Goal: Task Accomplishment & Management: Manage account settings

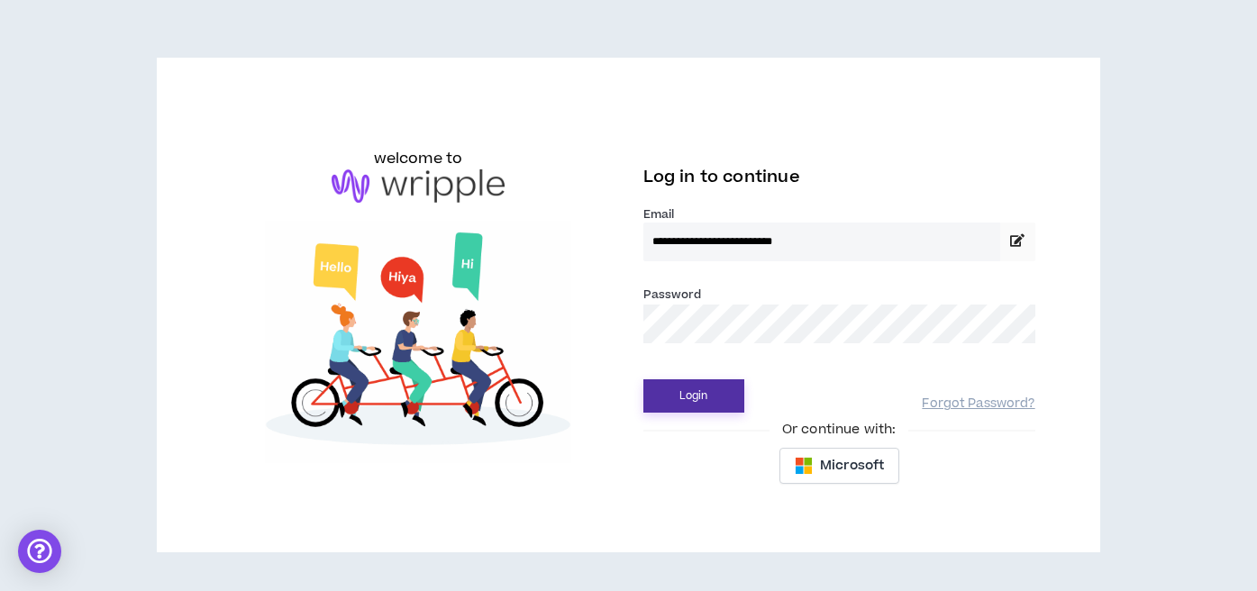
click at [684, 396] on button "Login" at bounding box center [693, 395] width 101 height 33
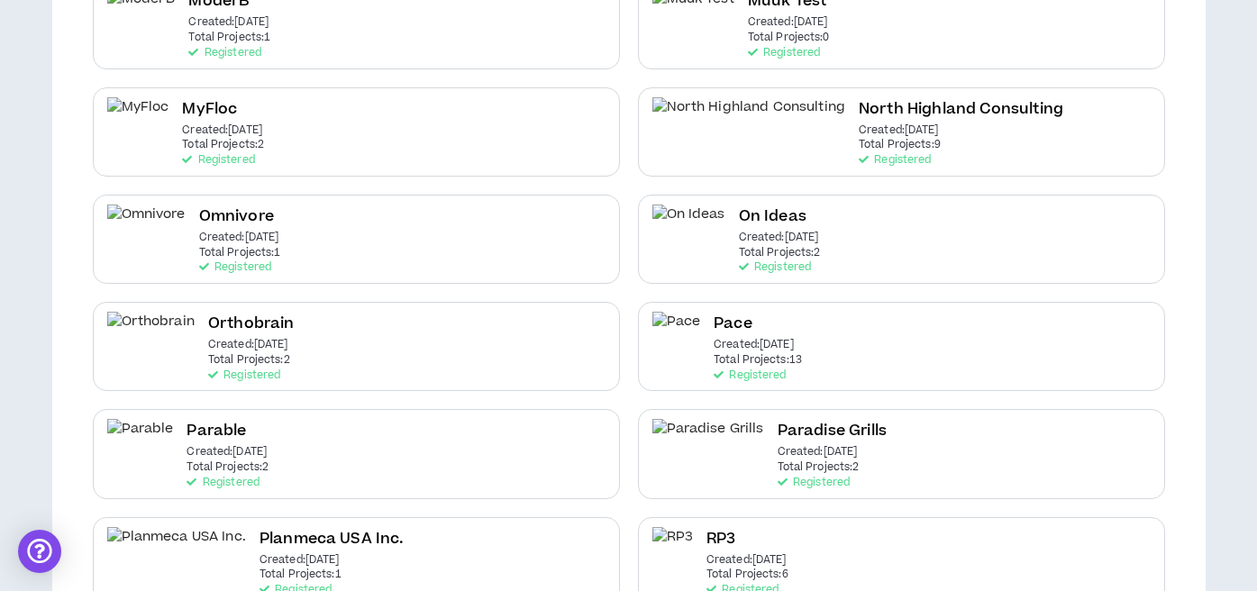
scroll to position [2178, 0]
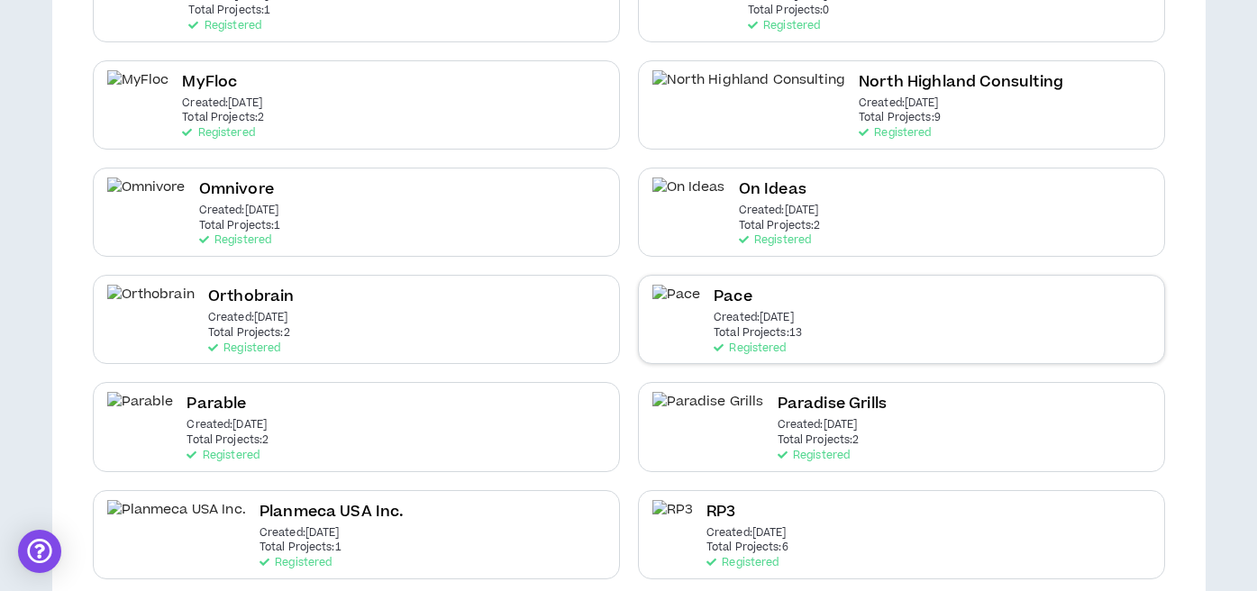
click at [765, 327] on p "Total Projects: 13" at bounding box center [758, 333] width 88 height 13
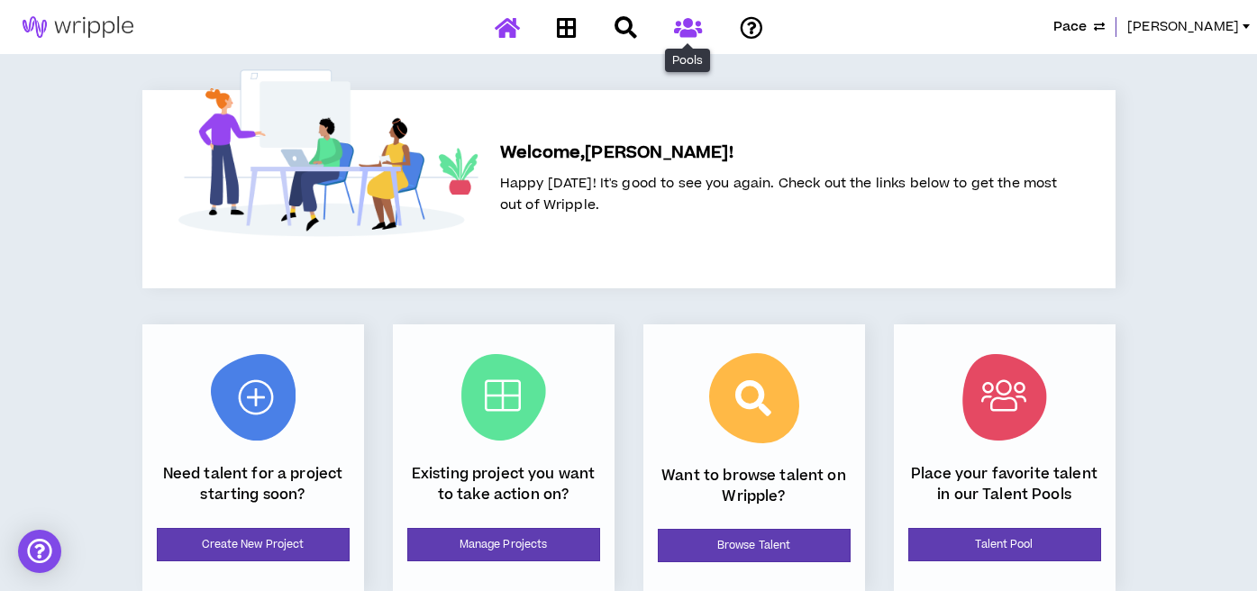
click at [686, 28] on icon at bounding box center [688, 27] width 28 height 23
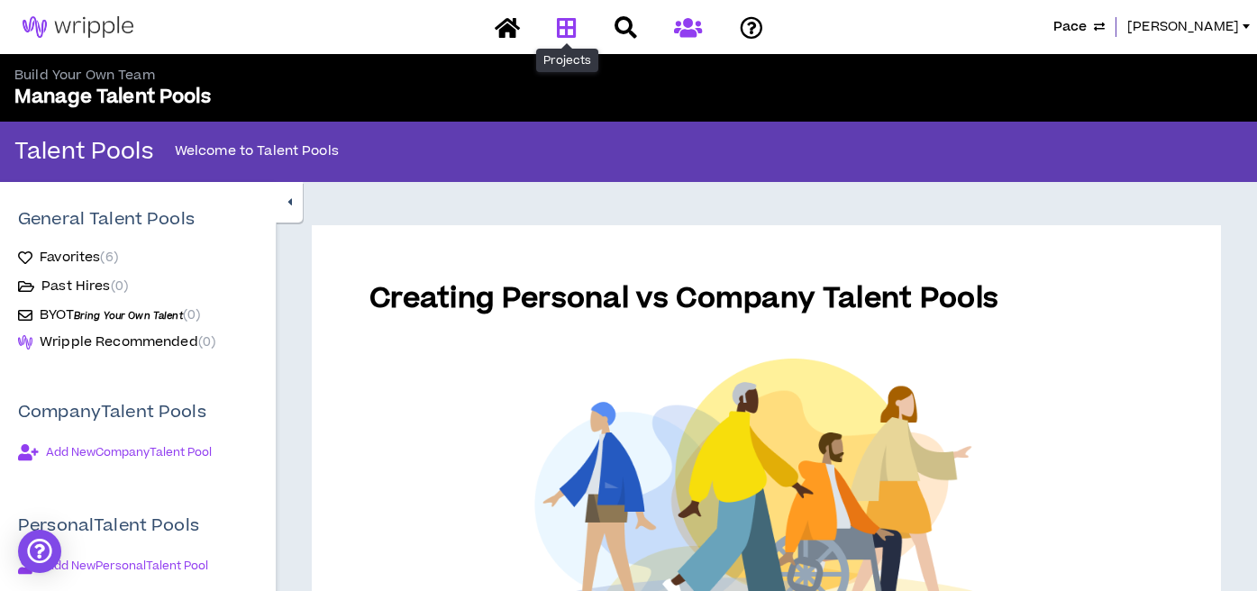
click at [569, 28] on icon at bounding box center [567, 27] width 20 height 23
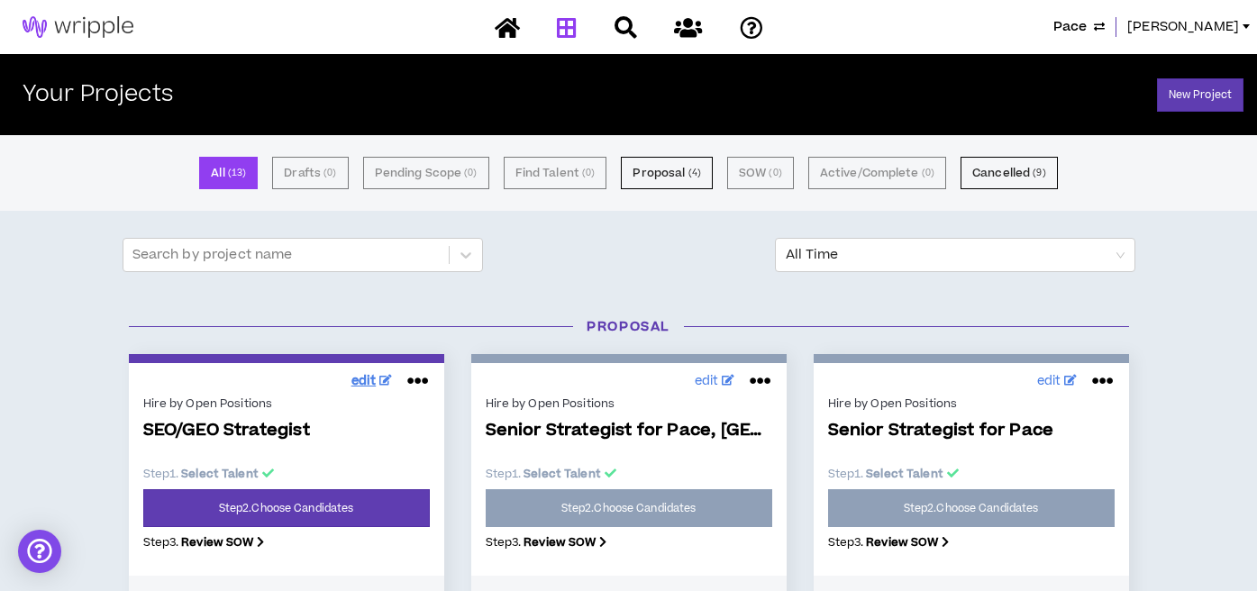
click at [359, 380] on span "edit" at bounding box center [363, 381] width 25 height 19
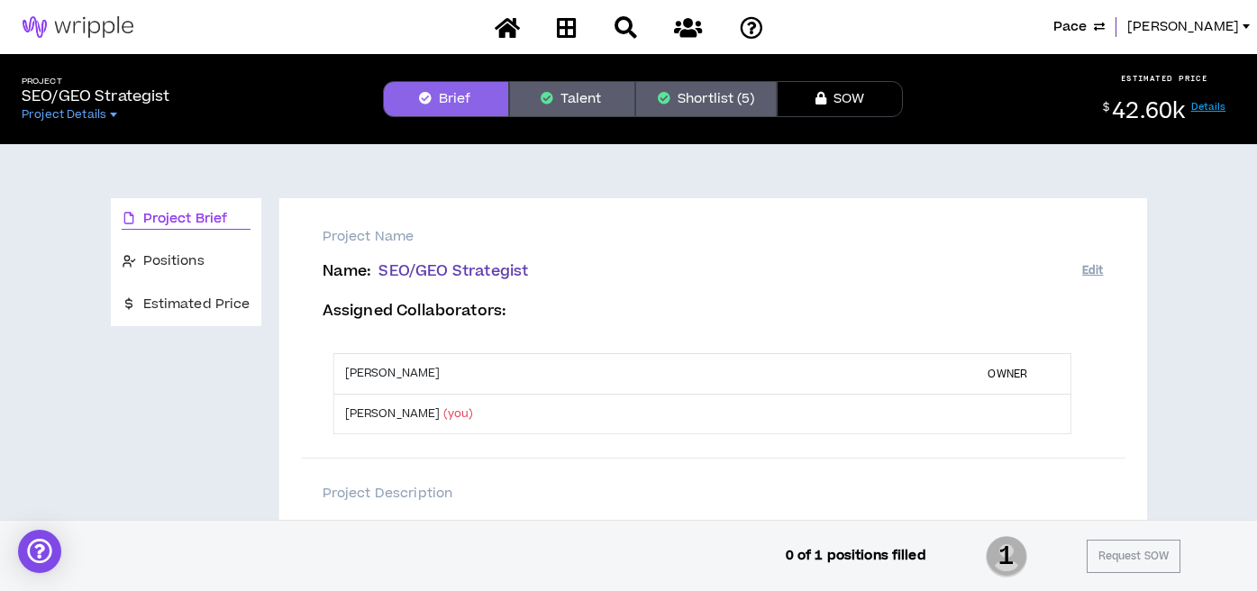
click at [697, 106] on button "Shortlist (5)" at bounding box center [705, 99] width 141 height 36
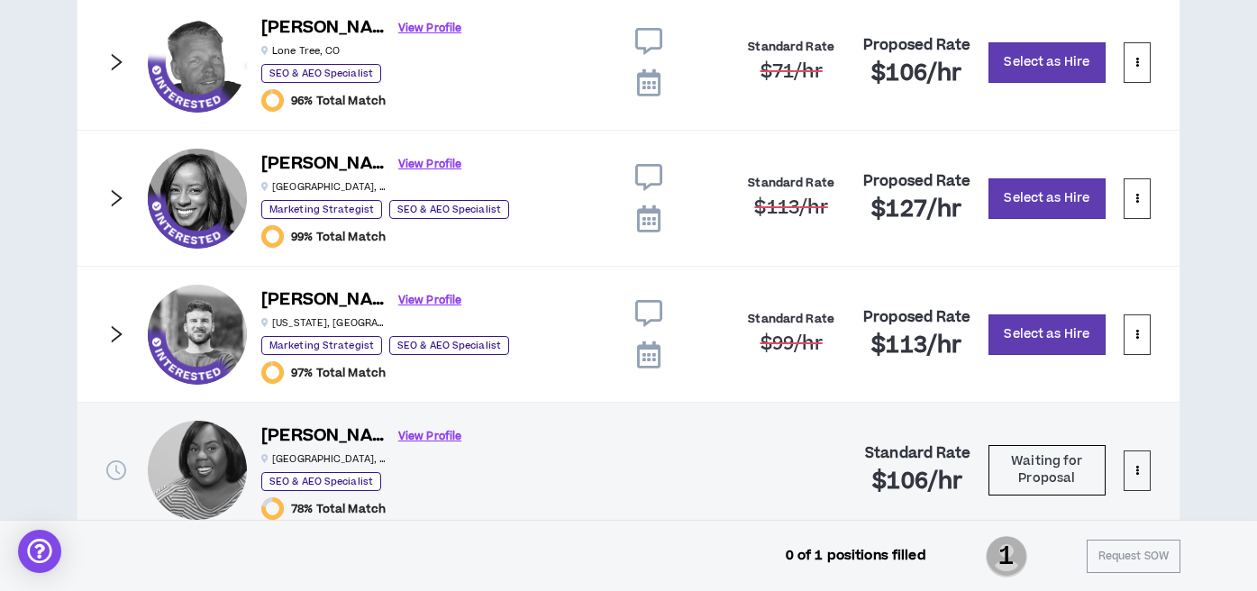
scroll to position [1253, 0]
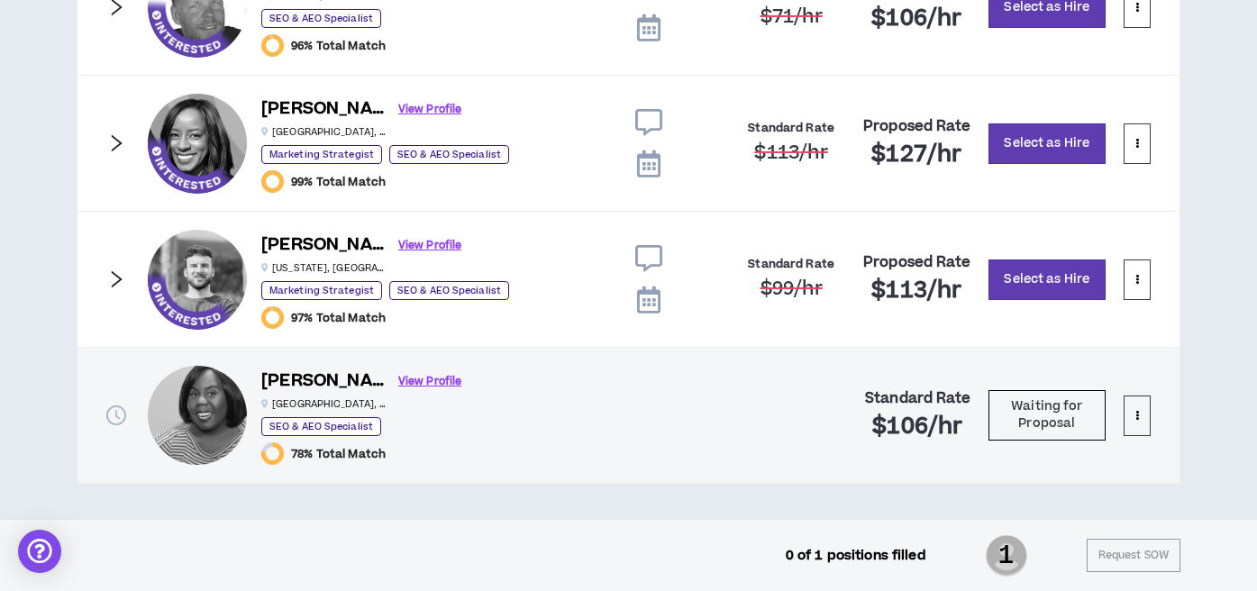
click at [649, 303] on icon at bounding box center [648, 300] width 23 height 27
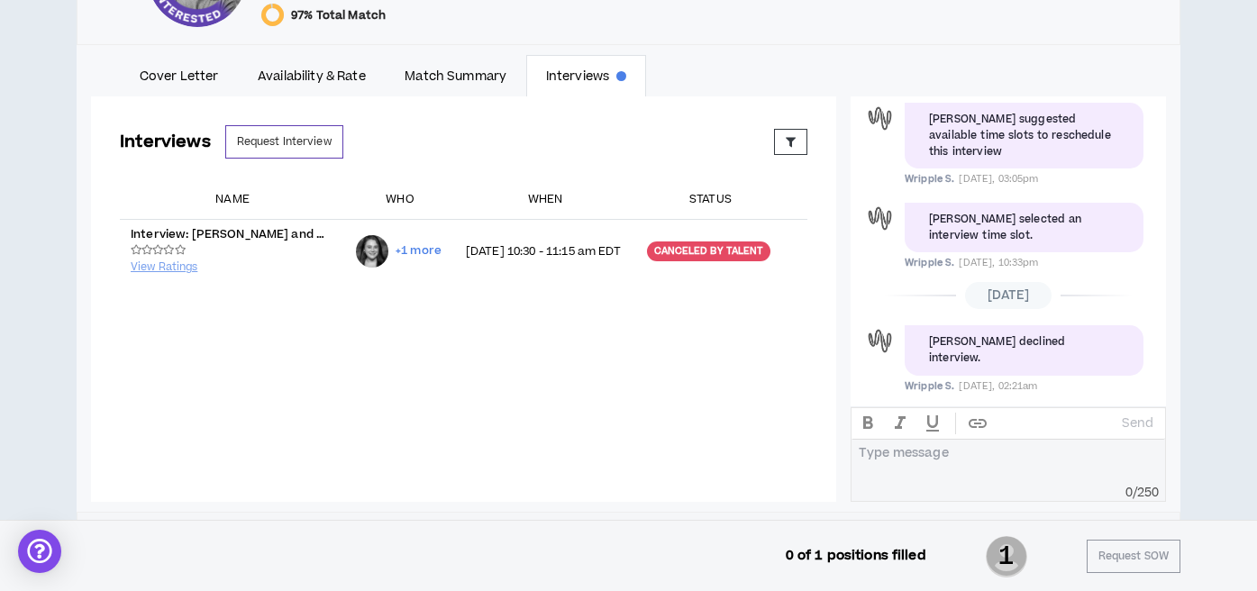
scroll to position [1570, 0]
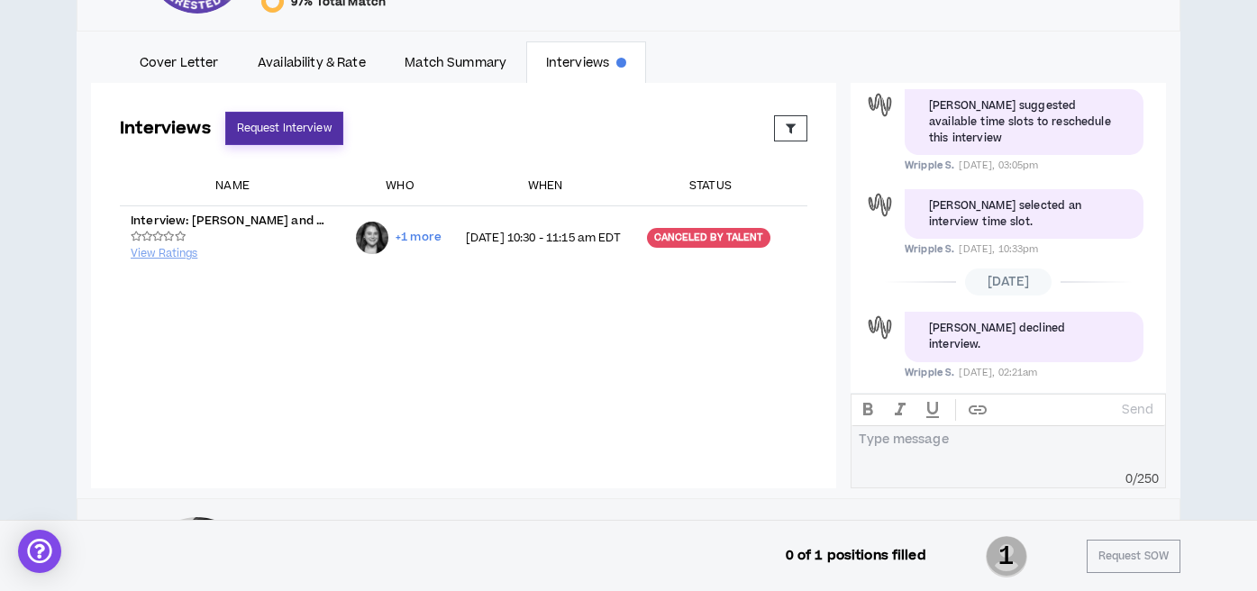
click at [323, 124] on button "Request Interview" at bounding box center [284, 128] width 118 height 33
select select "*******"
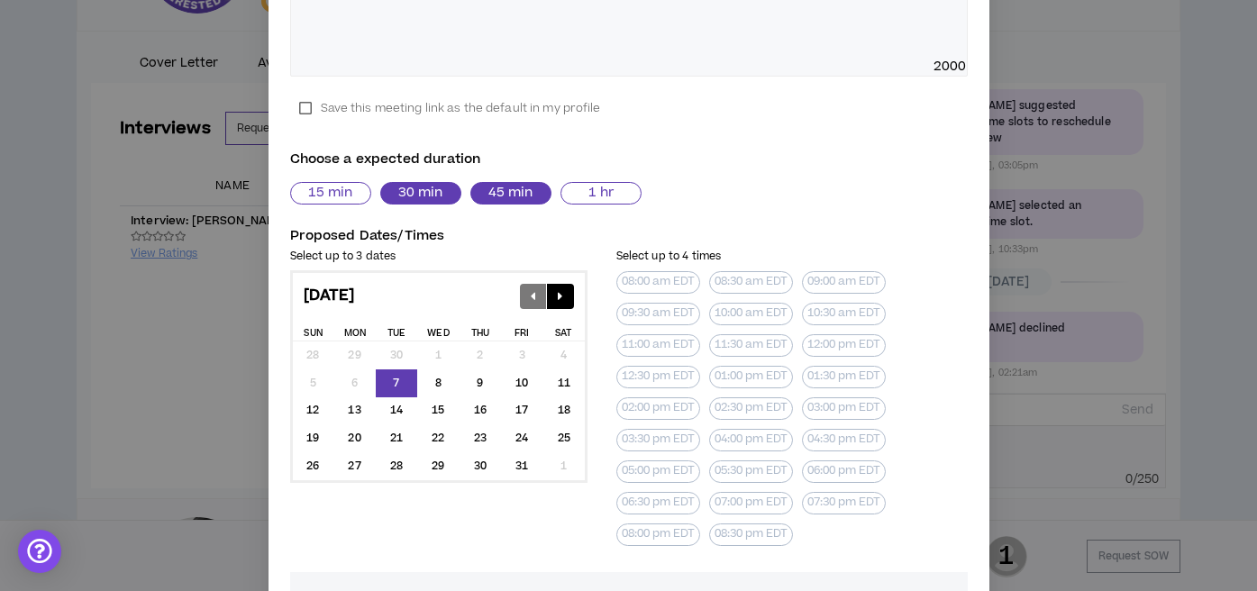
scroll to position [453, 0]
click at [478, 384] on div "9" at bounding box center [480, 383] width 41 height 28
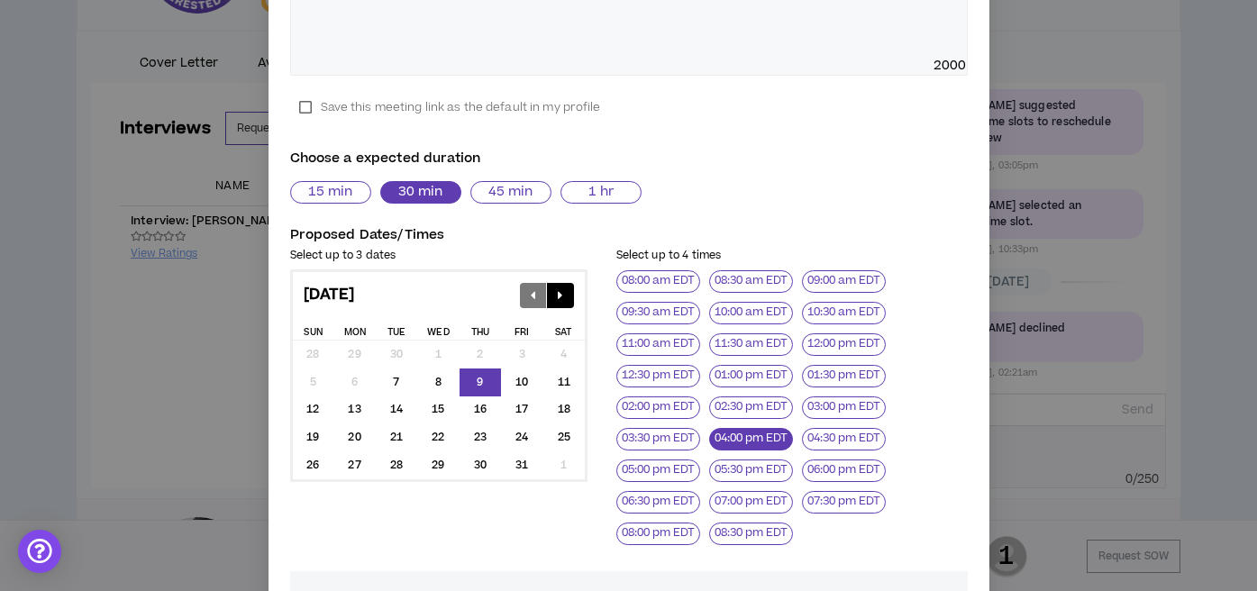
click at [748, 436] on button "04:00 pm EDT" at bounding box center [751, 439] width 84 height 23
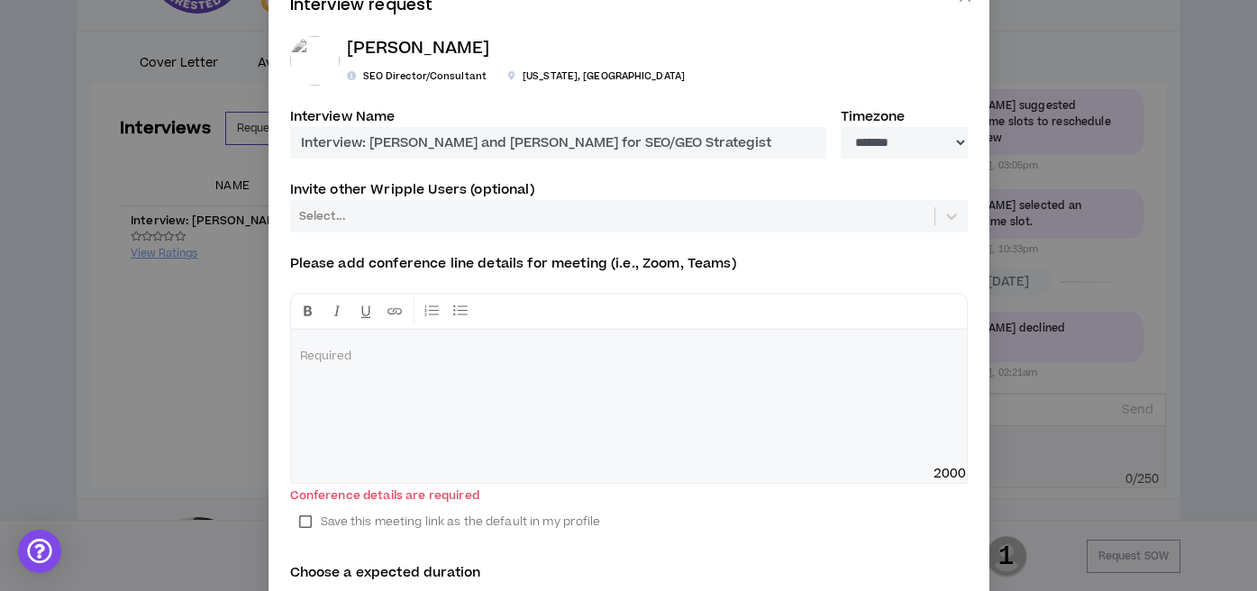
scroll to position [42, 0]
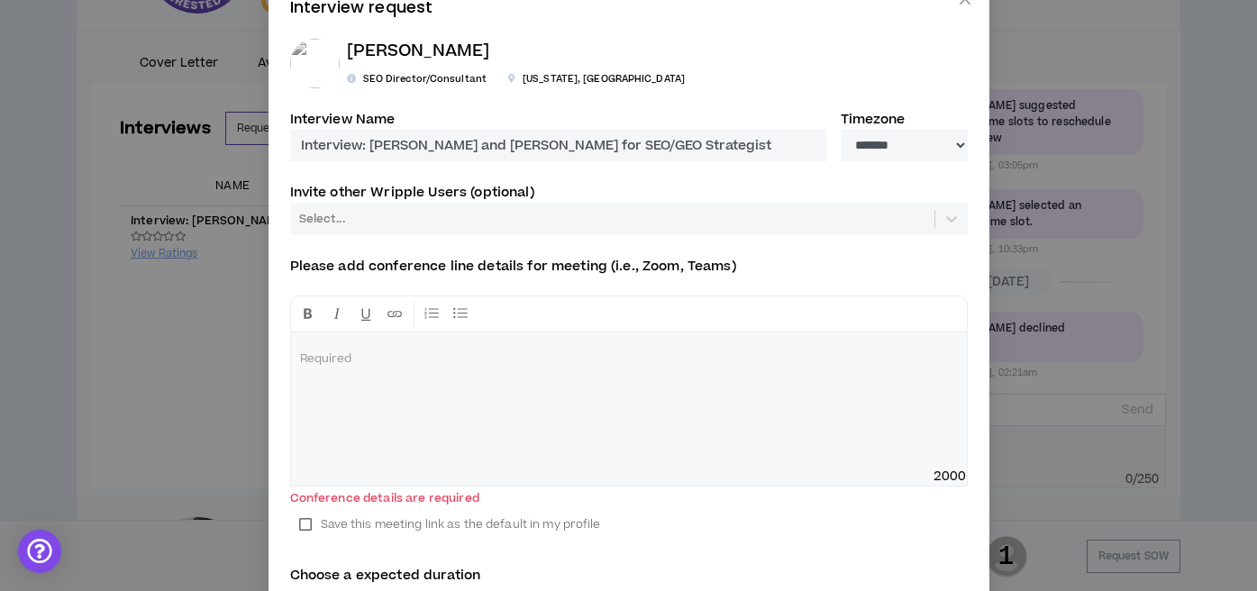
click at [706, 224] on div at bounding box center [612, 219] width 630 height 20
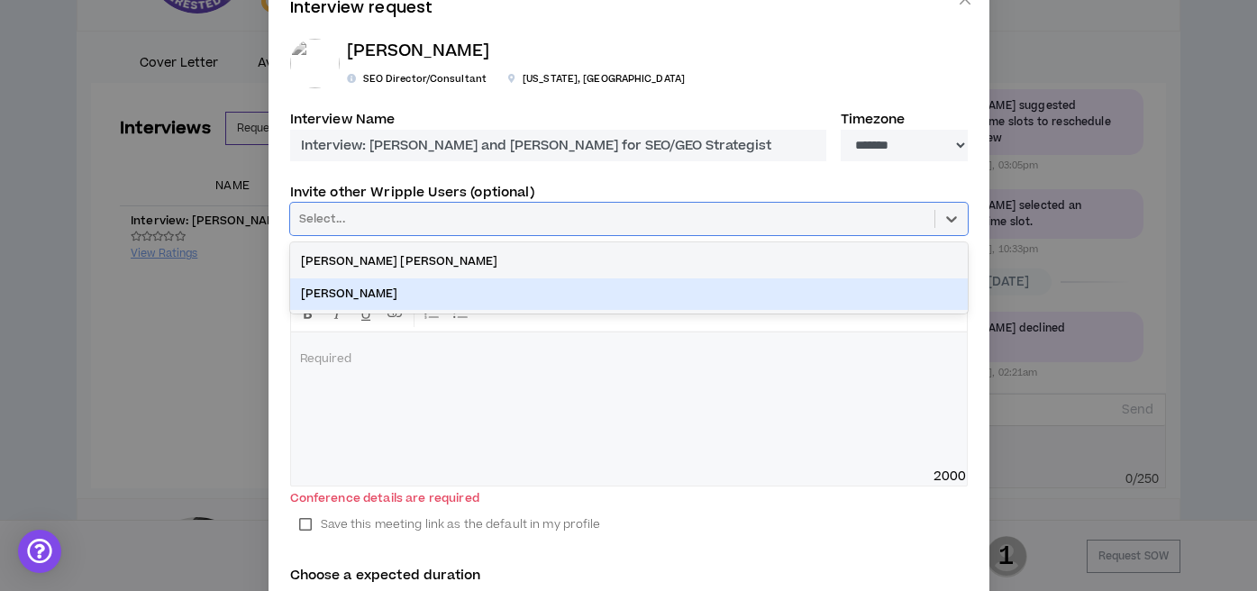
click at [435, 296] on div "[PERSON_NAME]" at bounding box center [629, 294] width 678 height 32
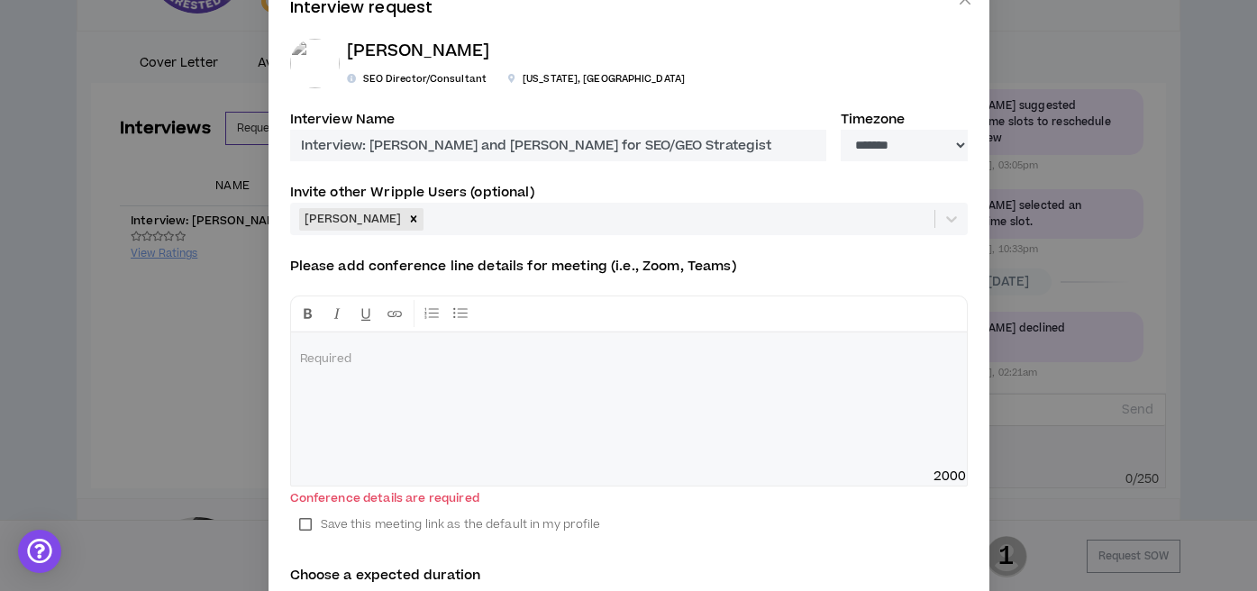
click at [608, 84] on div "[PERSON_NAME] SEO Director/Consultant [US_STATE] , [GEOGRAPHIC_DATA]" at bounding box center [629, 64] width 678 height 50
click at [388, 373] on div at bounding box center [629, 399] width 676 height 135
click at [373, 367] on p at bounding box center [629, 359] width 658 height 18
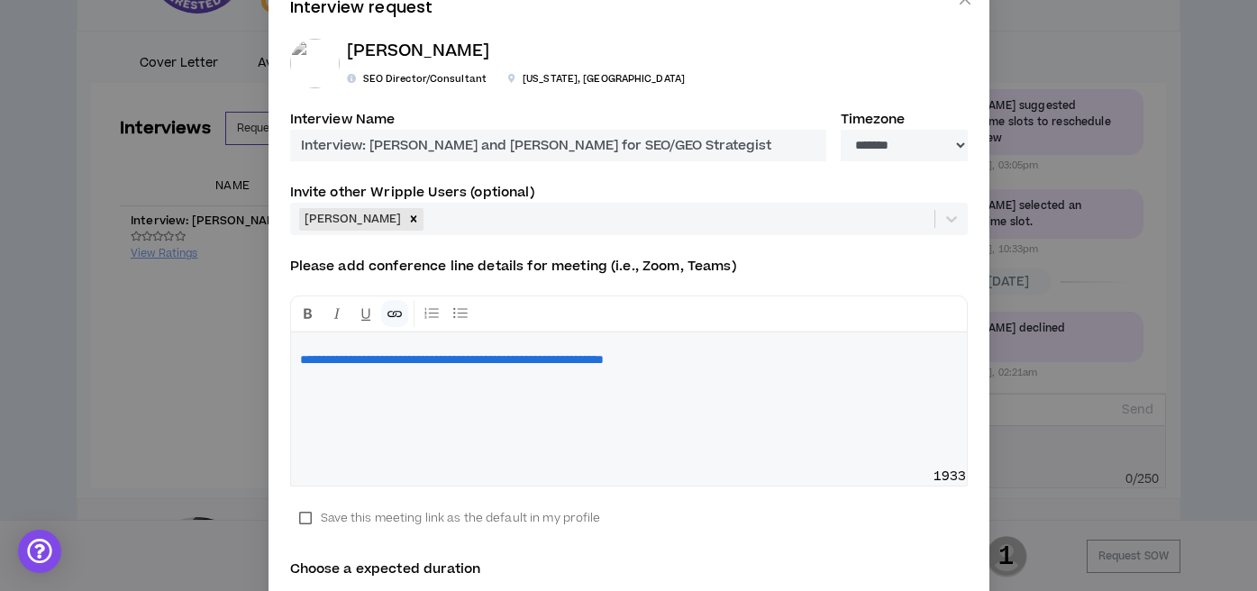
click at [377, 424] on div "**********" at bounding box center [629, 399] width 676 height 135
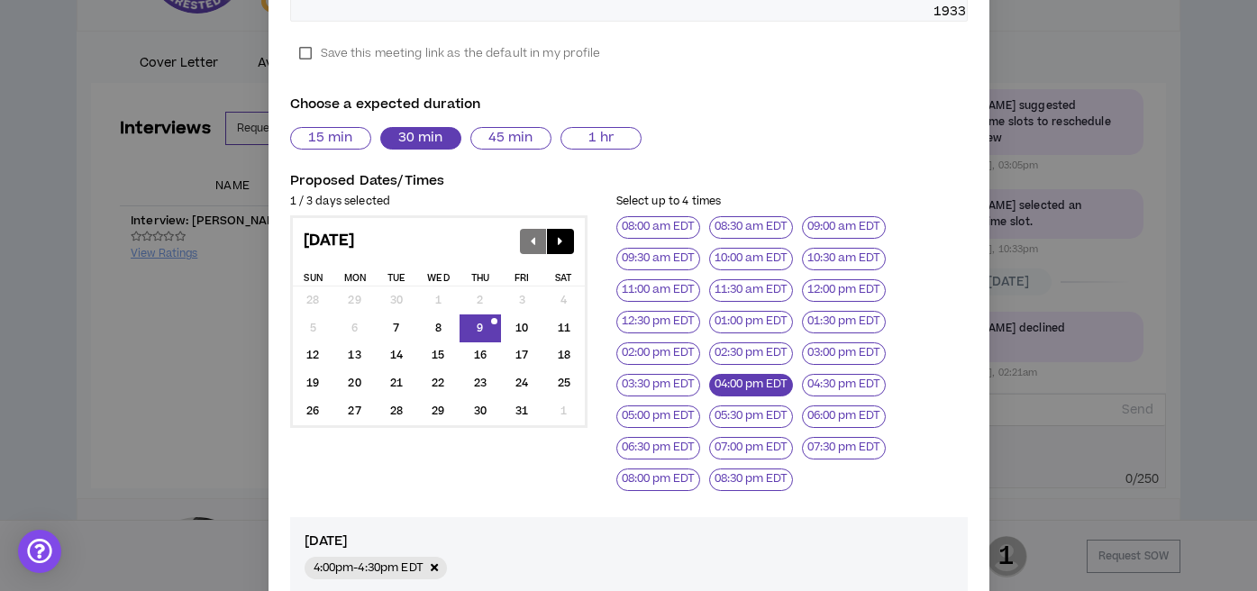
scroll to position [487, 0]
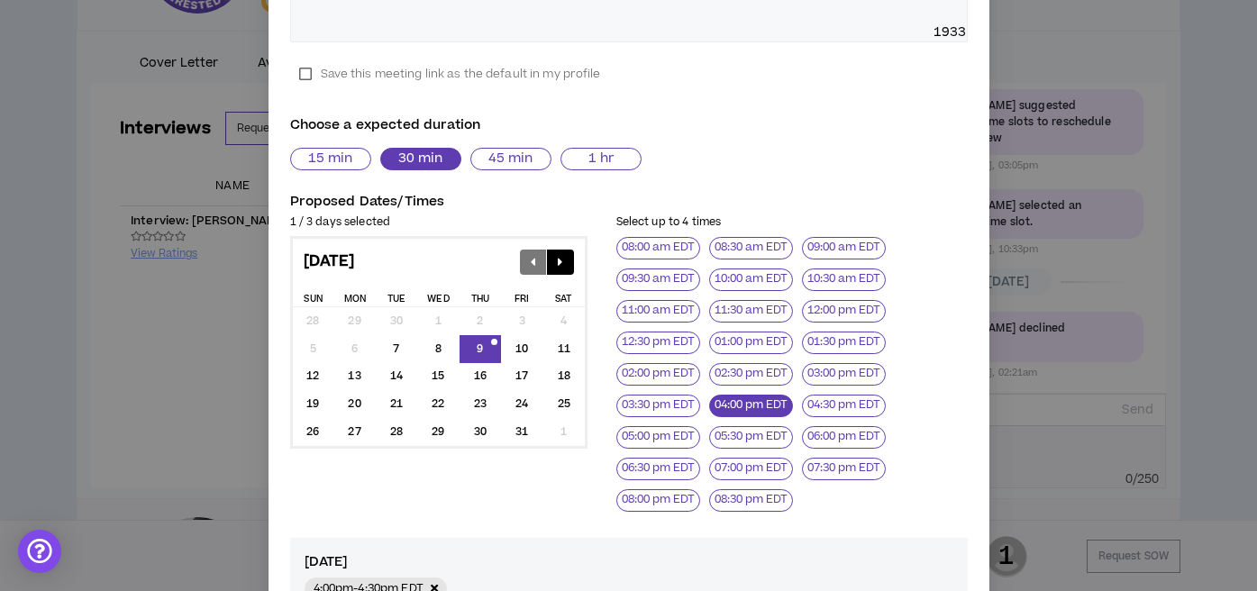
click at [520, 170] on form "**********" at bounding box center [629, 190] width 678 height 1049
click at [514, 159] on button "45 min" at bounding box center [510, 159] width 81 height 23
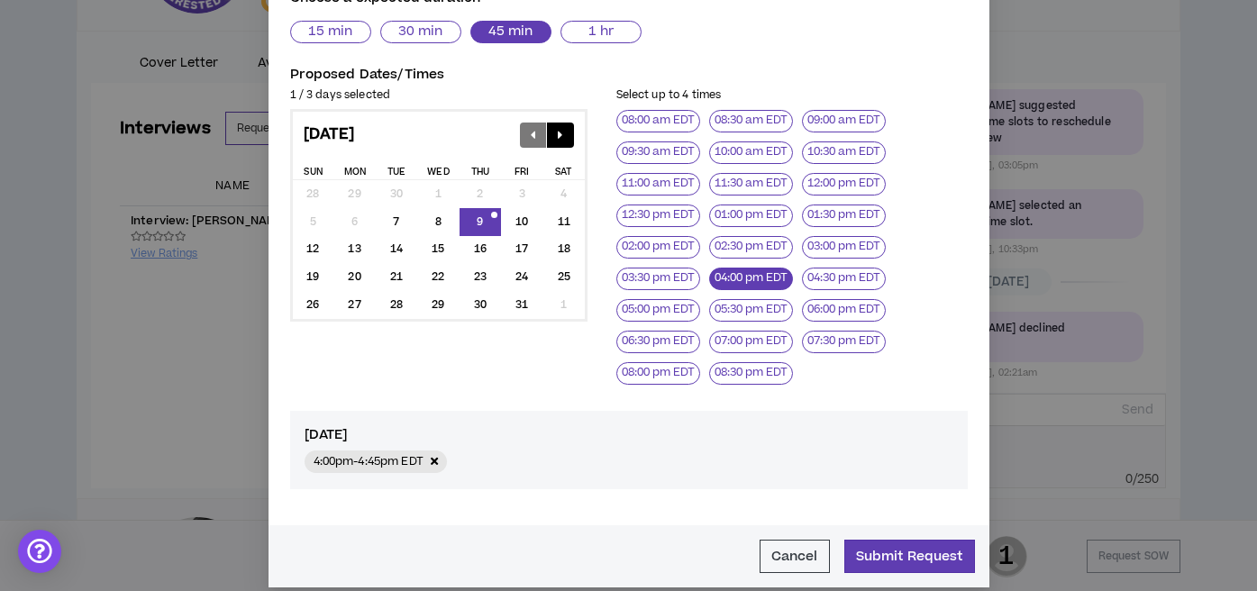
scroll to position [632, 0]
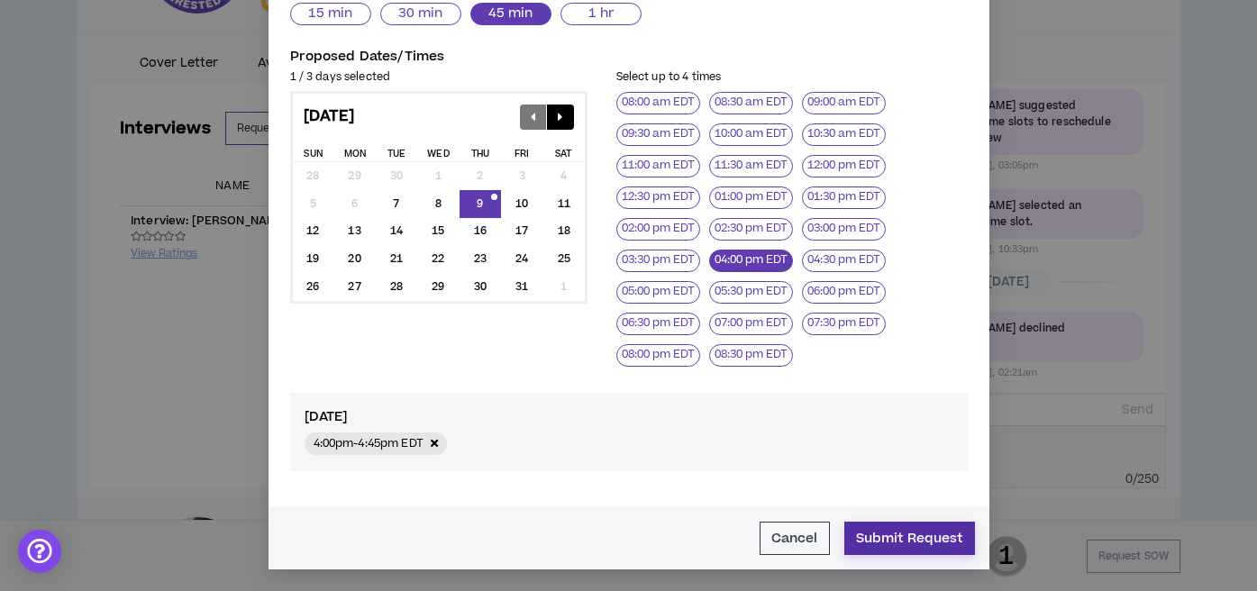
click at [885, 541] on button "Submit Request" at bounding box center [909, 538] width 131 height 33
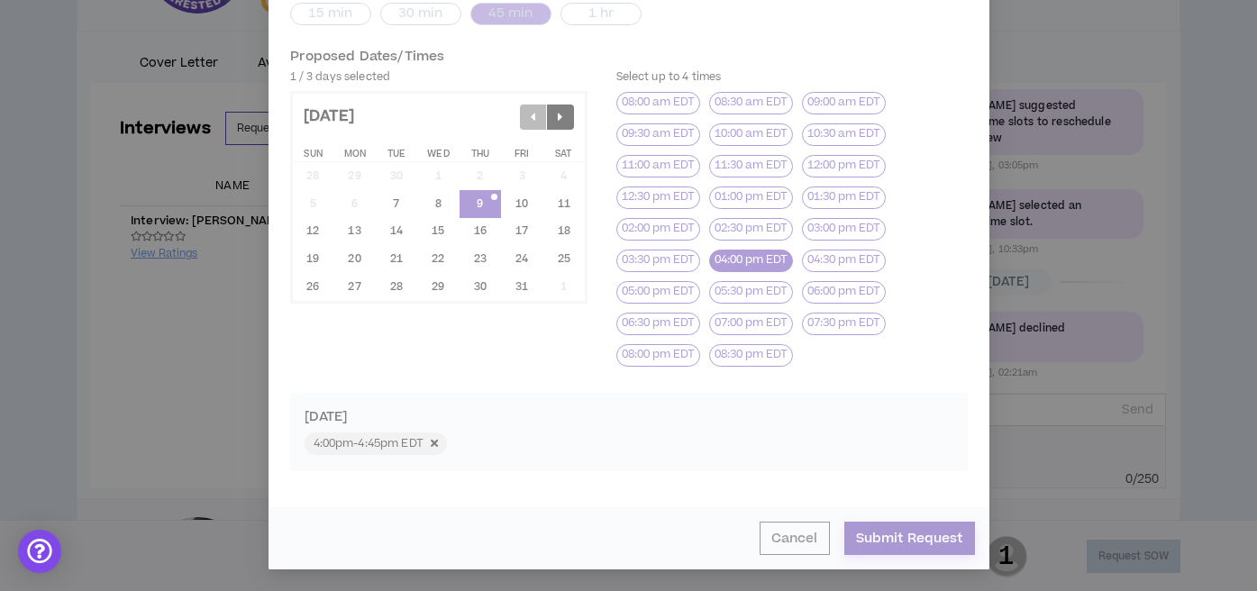
scroll to position [605, 0]
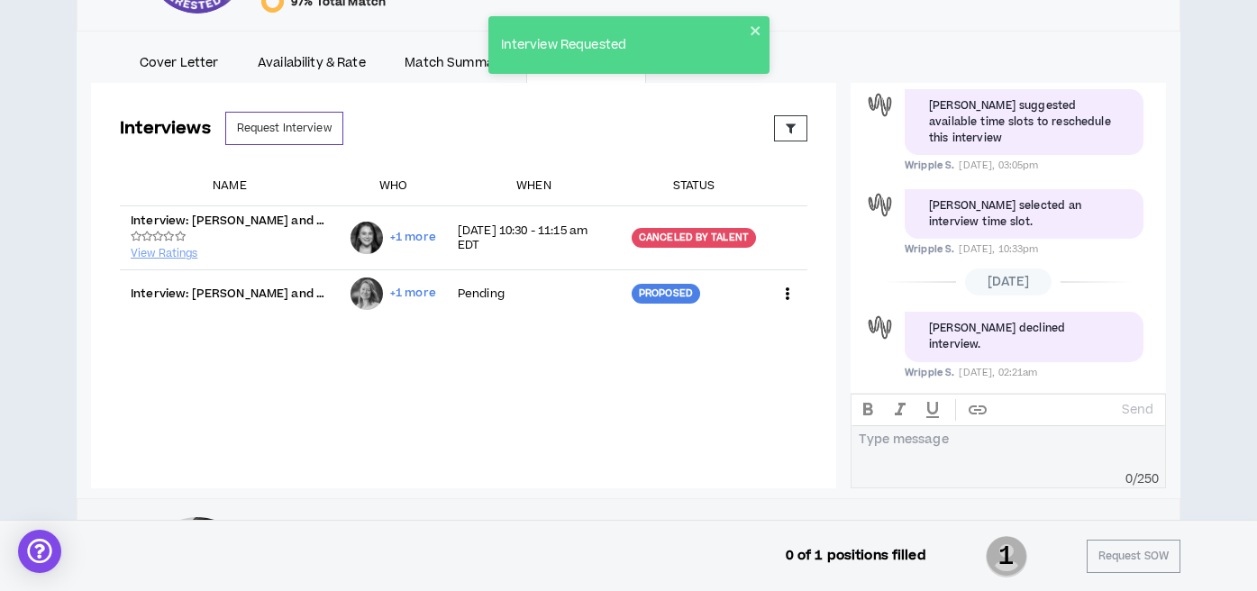
click at [845, 59] on ul "Cover Letter Availability & Rate Match Summary Interviews Messages" at bounding box center [628, 61] width 1075 height 41
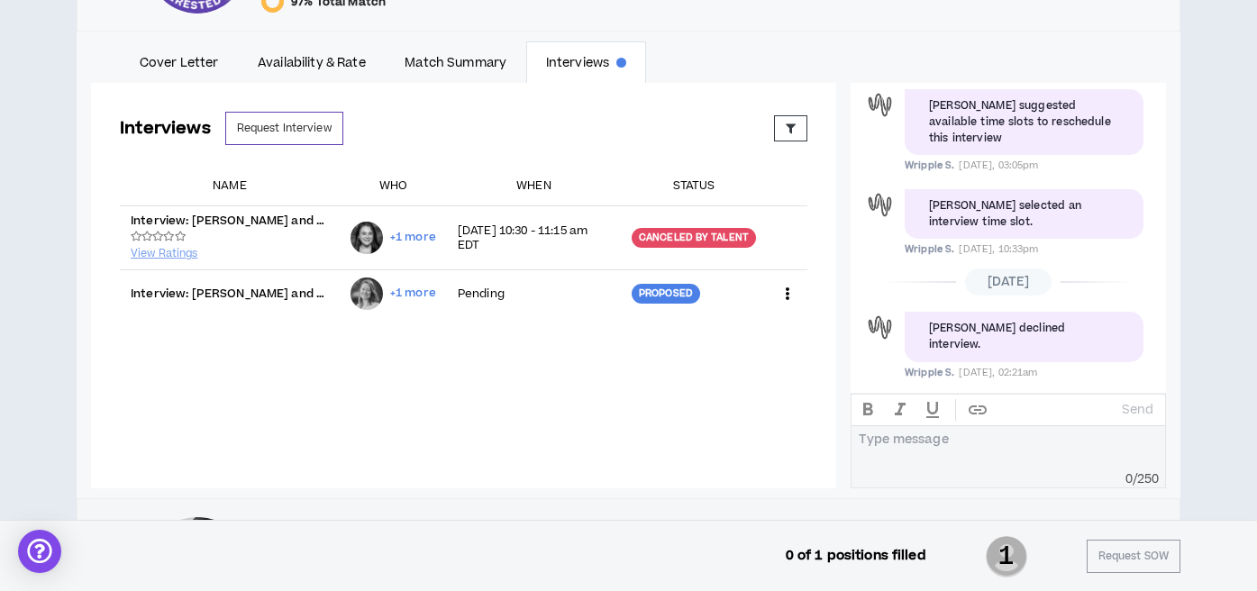
scroll to position [760, 0]
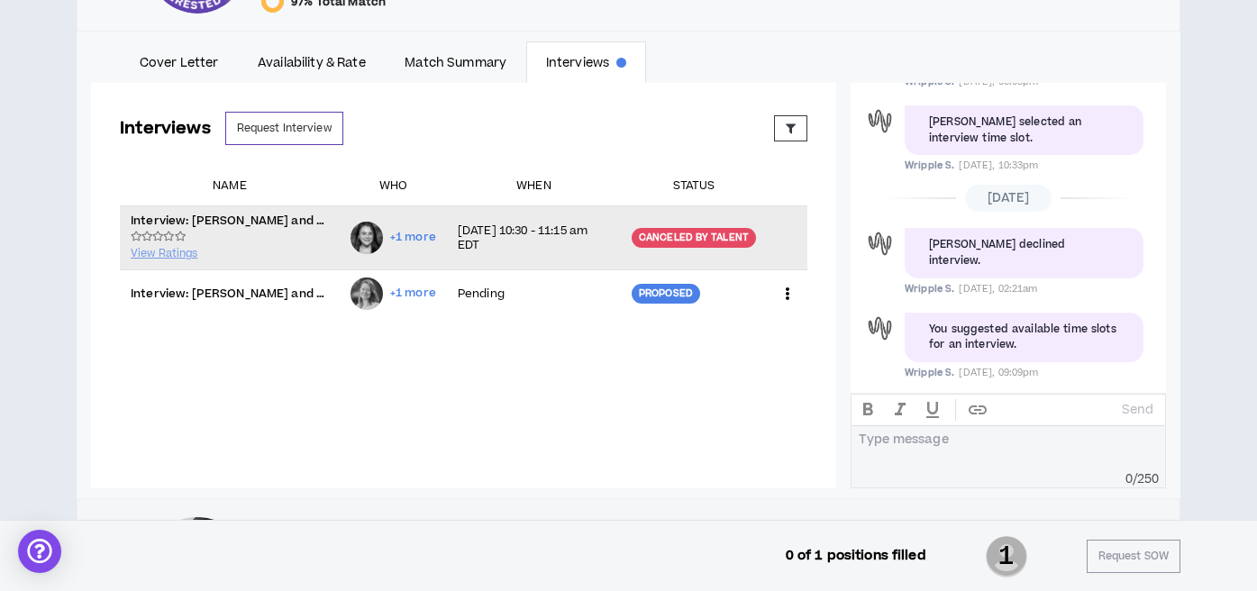
click at [415, 241] on span "+1 more" at bounding box center [413, 237] width 46 height 17
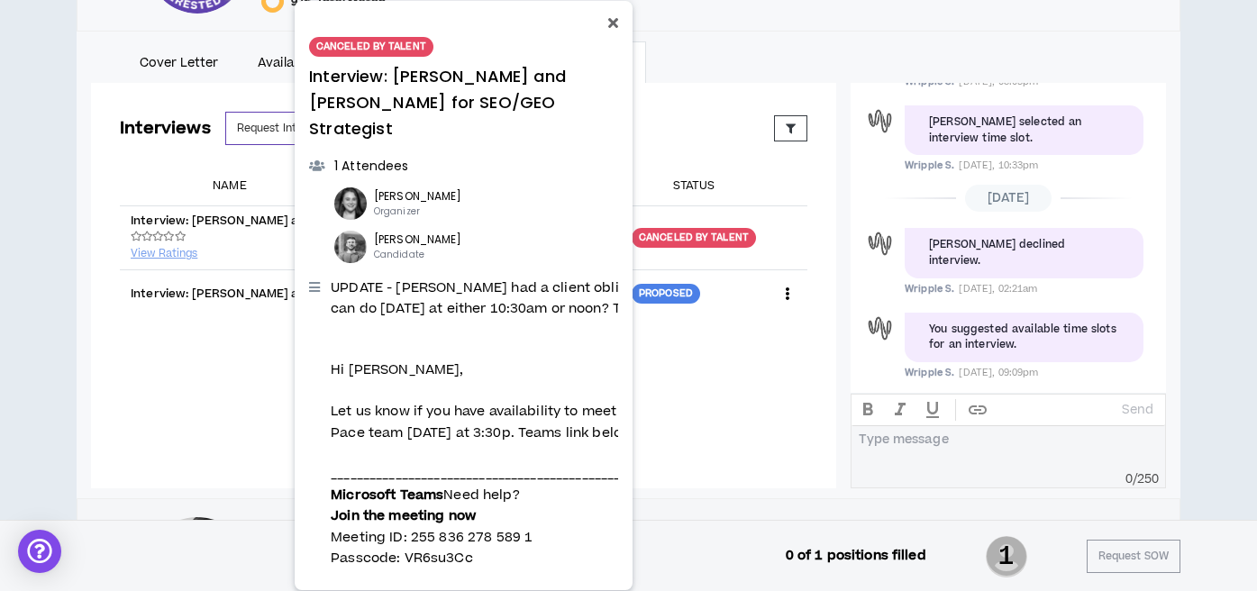
click at [612, 16] on icon at bounding box center [613, 22] width 10 height 14
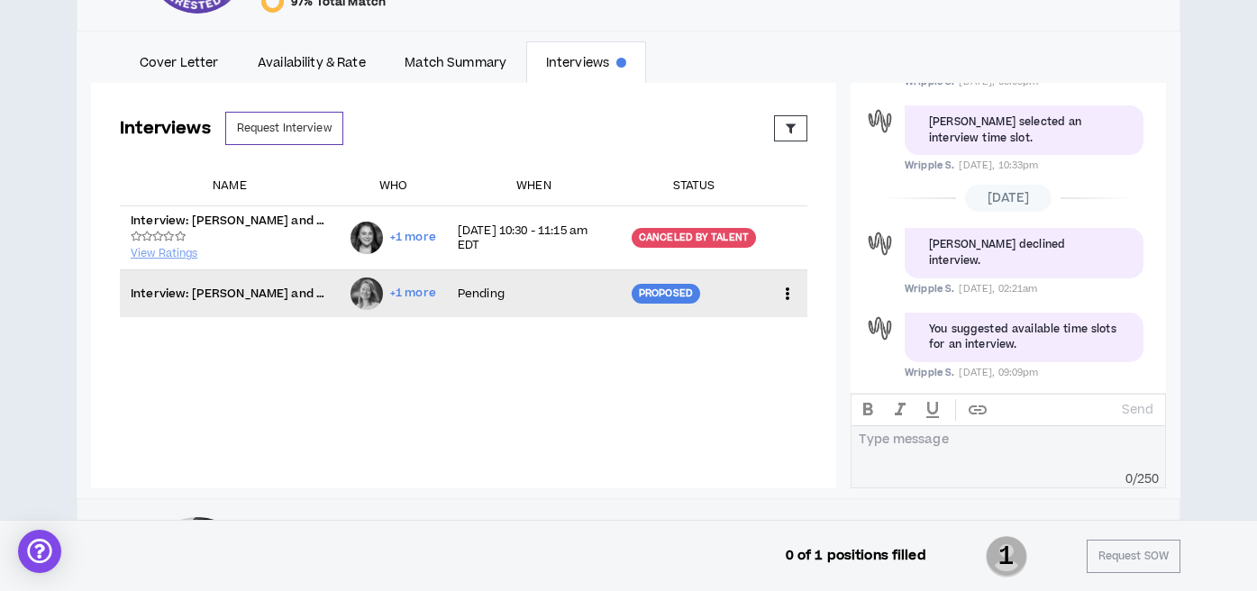
click at [420, 294] on span "+1 more" at bounding box center [413, 293] width 46 height 17
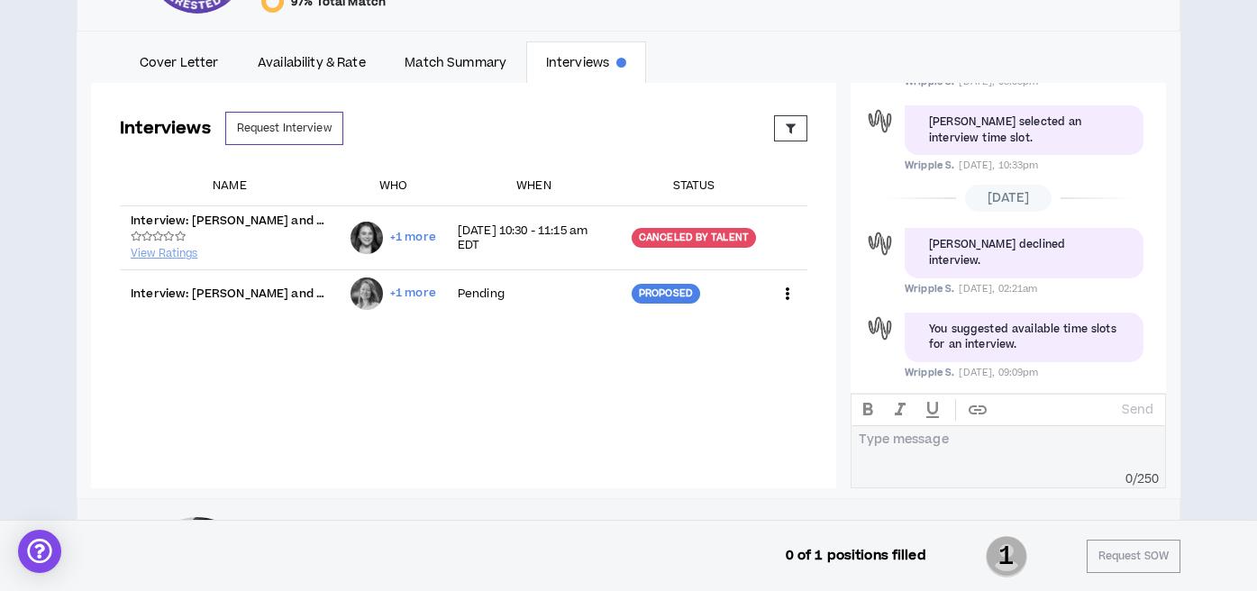
click at [731, 39] on div "Cover Letter Availability & Rate Match Summary Interviews Messages Interviews R…" at bounding box center [629, 265] width 1104 height 468
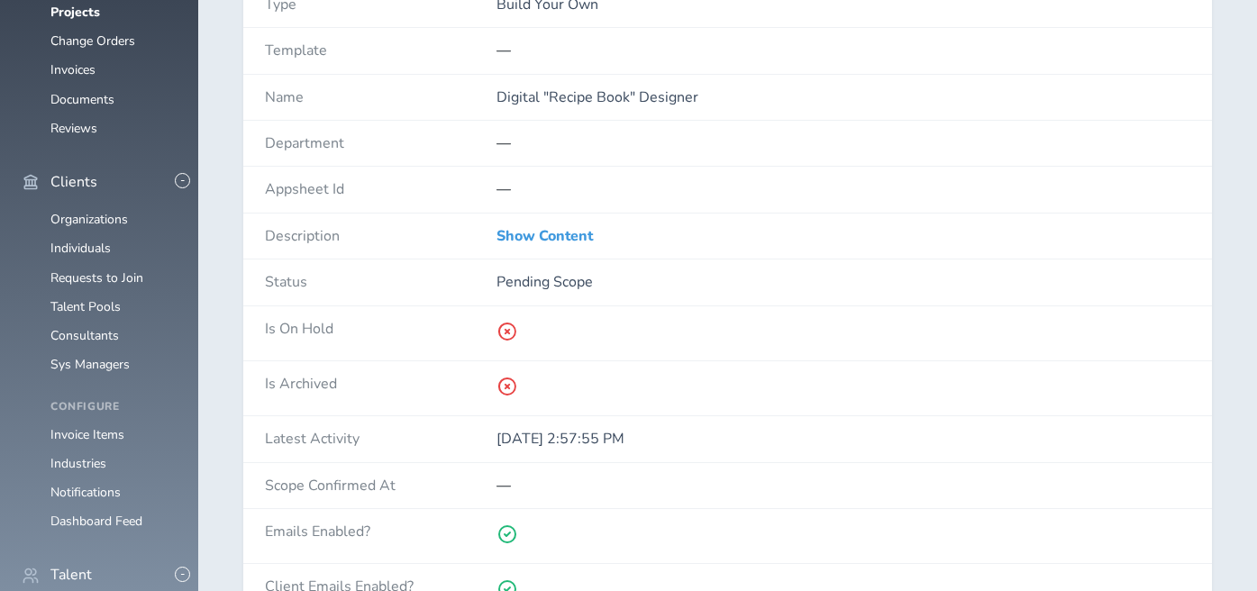
scroll to position [427, 0]
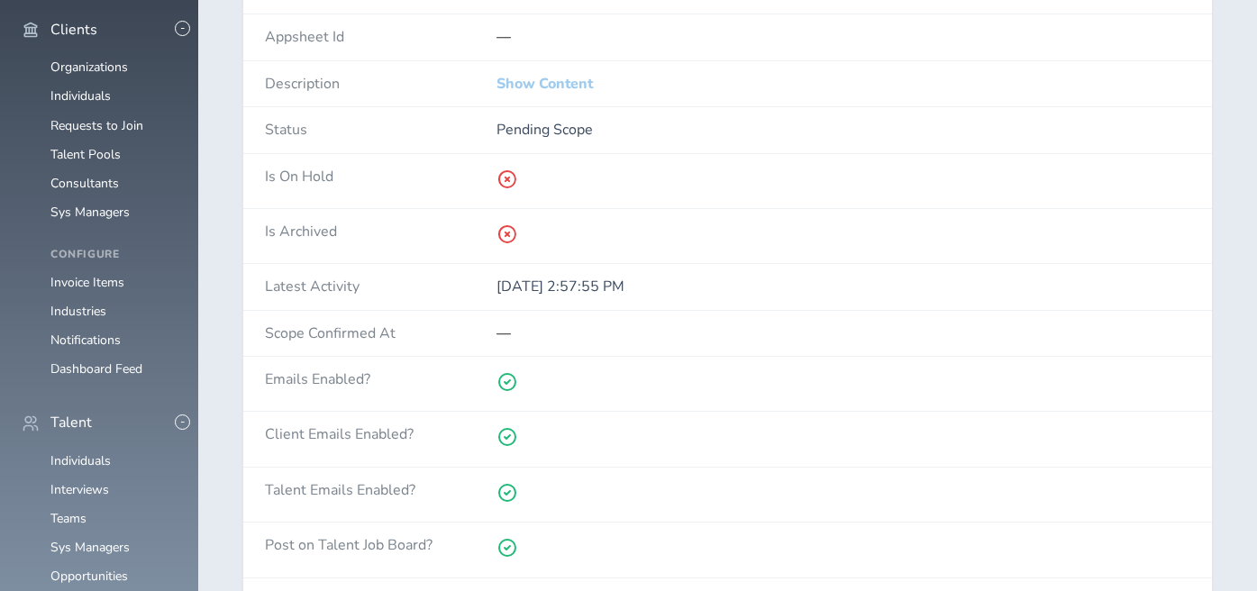
click at [574, 78] on link "Show Content" at bounding box center [544, 84] width 96 height 16
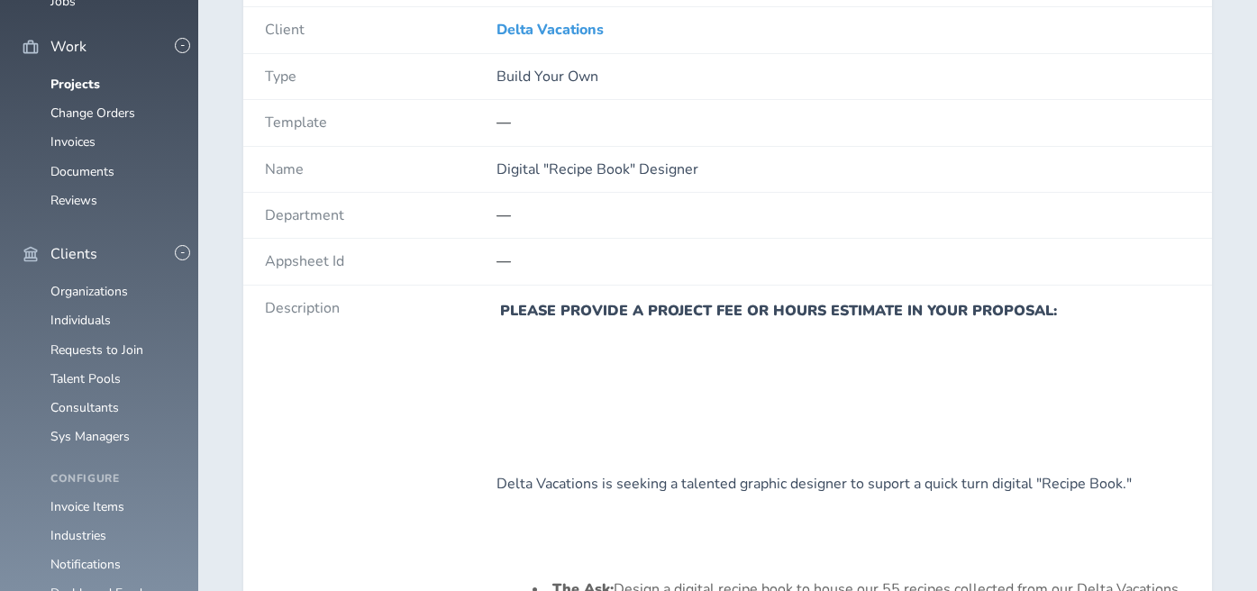
scroll to position [196, 0]
